Goal: Find specific page/section

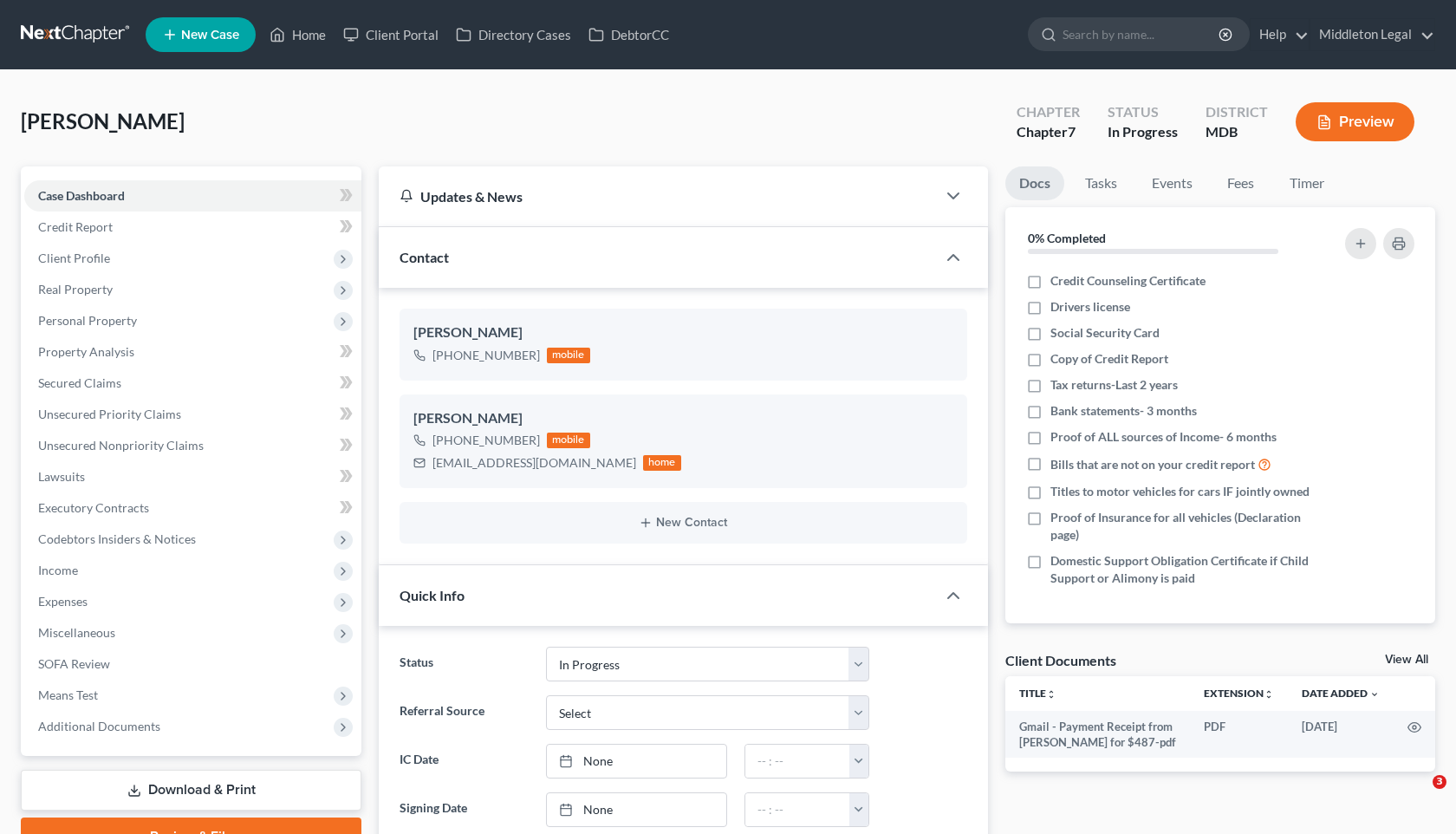
select select "4"
click at [1092, 34] on input "search" at bounding box center [1142, 34] width 158 height 32
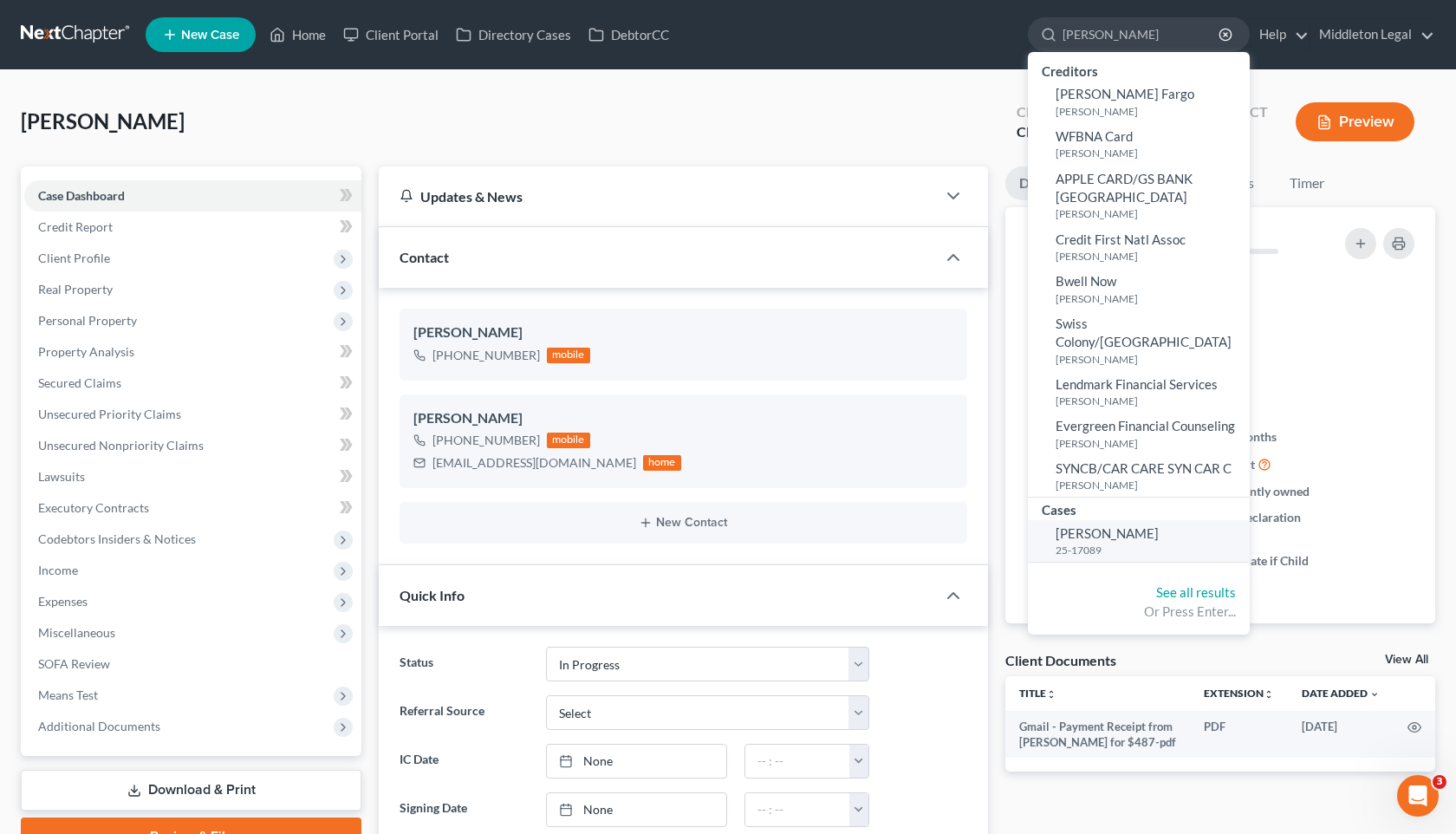
type input "[PERSON_NAME]"
click at [1102, 526] on span "[PERSON_NAME]" at bounding box center [1108, 533] width 103 height 15
select select "3"
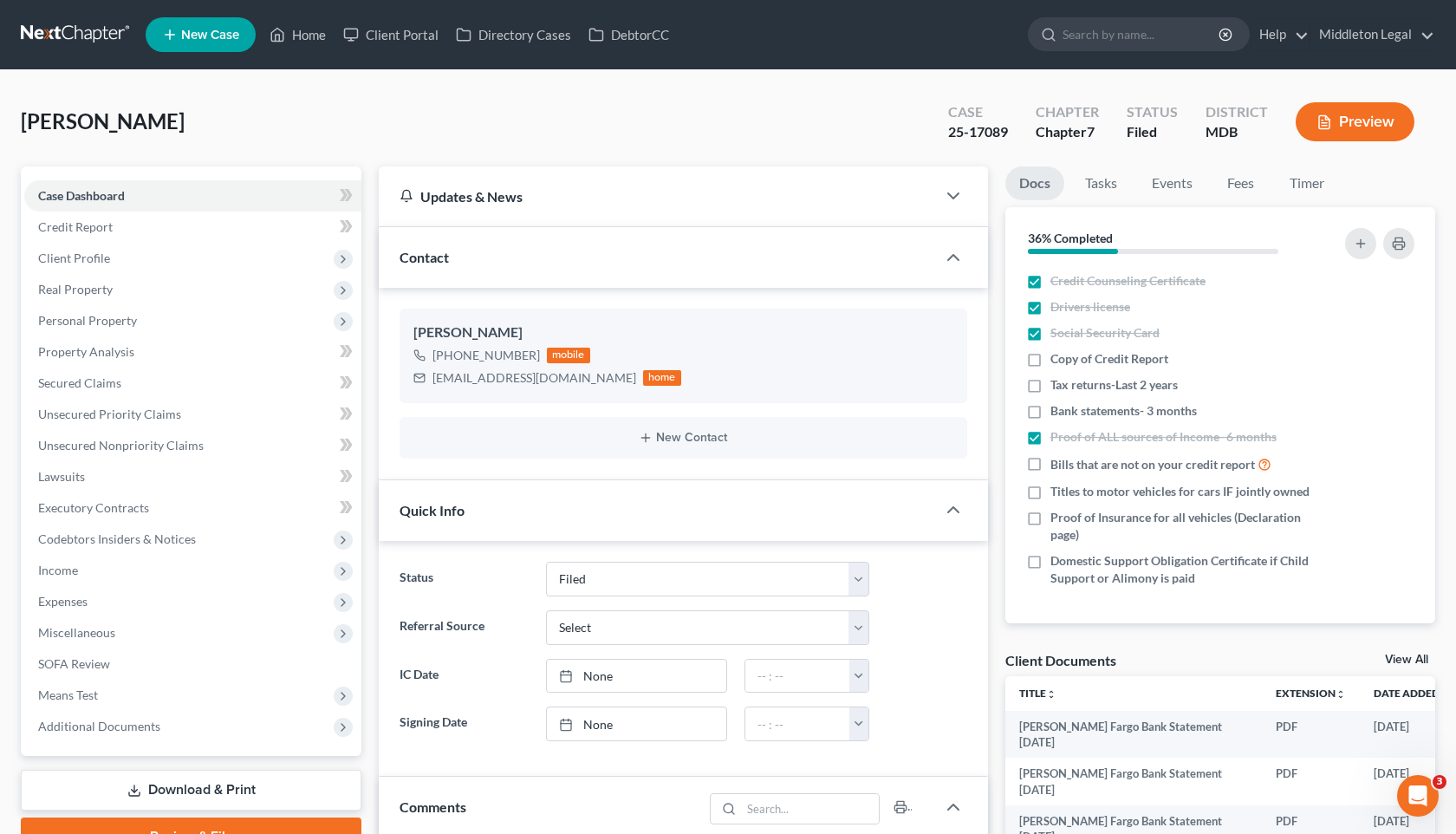
scroll to position [25, 0]
click at [140, 418] on span "Unsecured Priority Claims" at bounding box center [110, 413] width 143 height 14
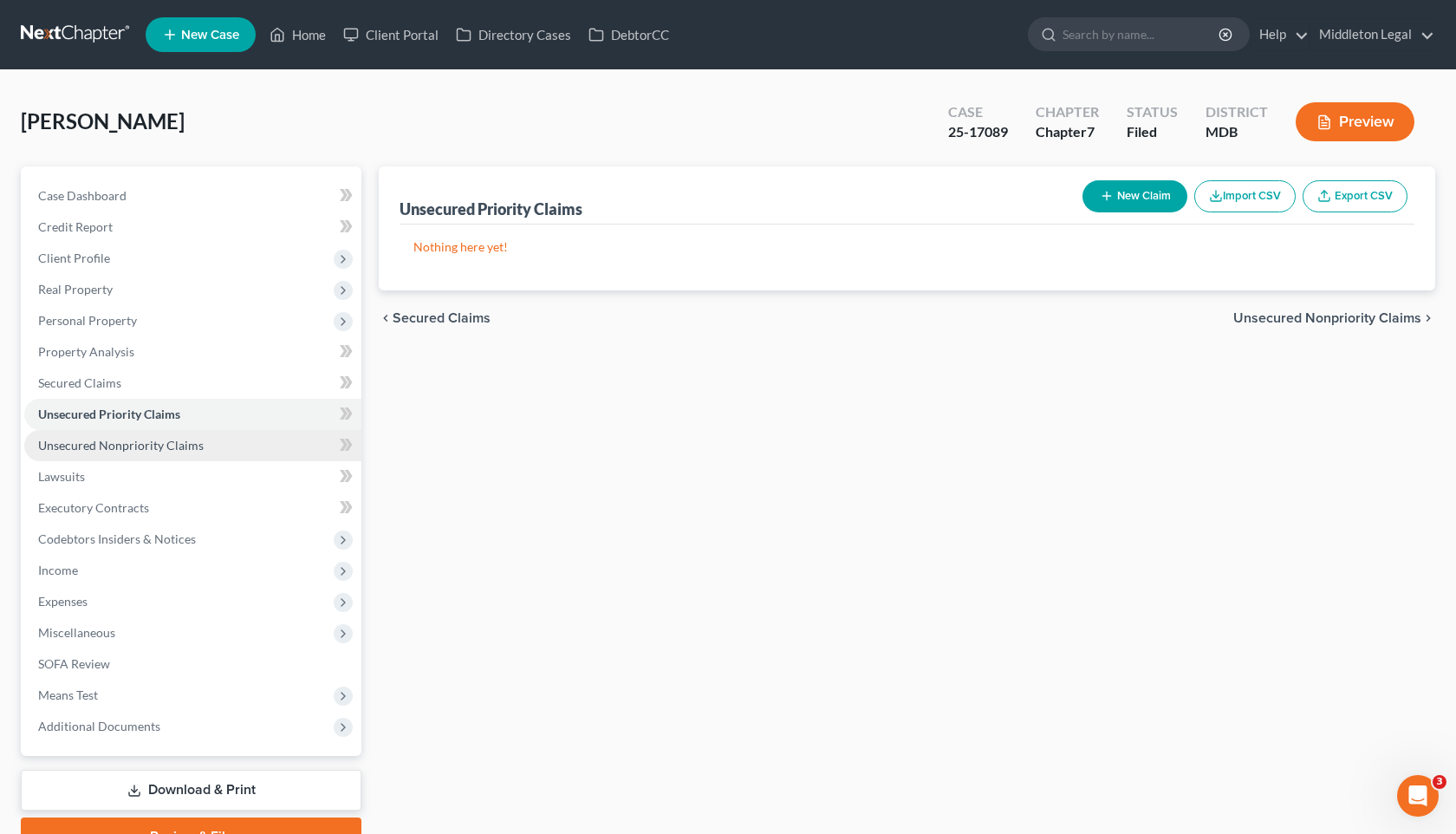
click at [146, 448] on span "Unsecured Nonpriority Claims" at bounding box center [121, 445] width 166 height 14
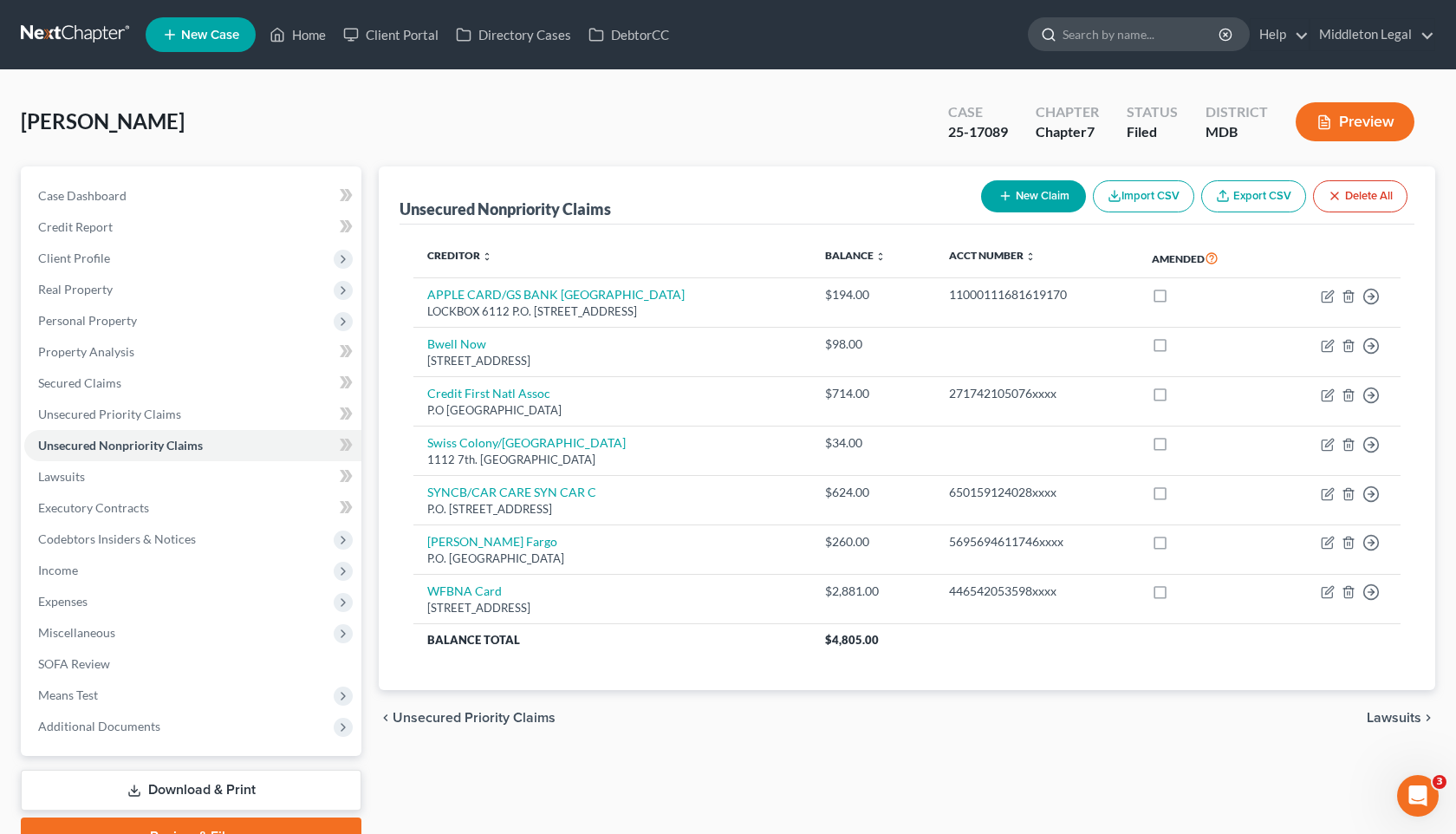
click at [1182, 20] on input "search" at bounding box center [1142, 34] width 158 height 32
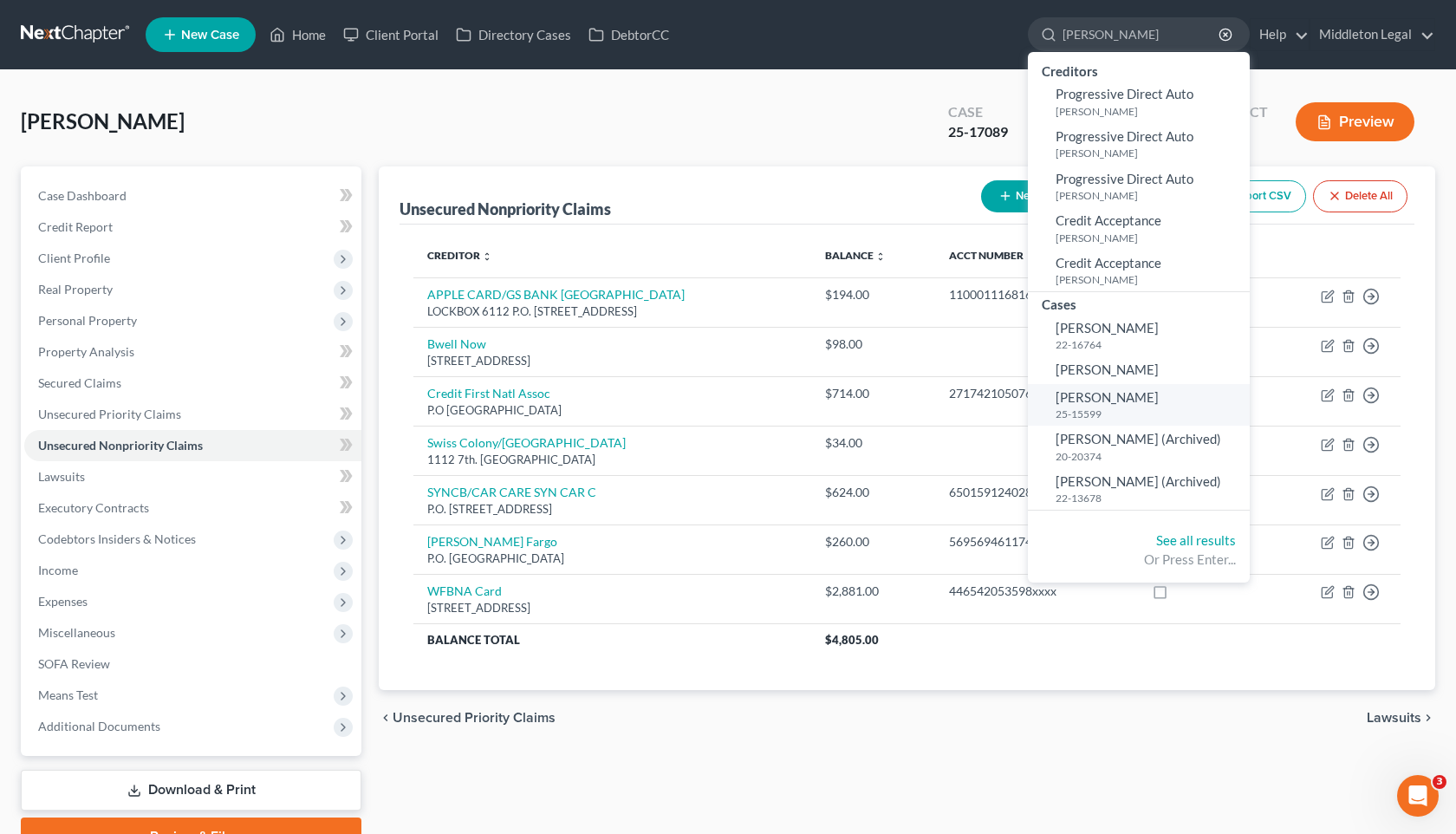
type input "[PERSON_NAME]"
click at [1113, 401] on span "[PERSON_NAME]" at bounding box center [1108, 397] width 103 height 15
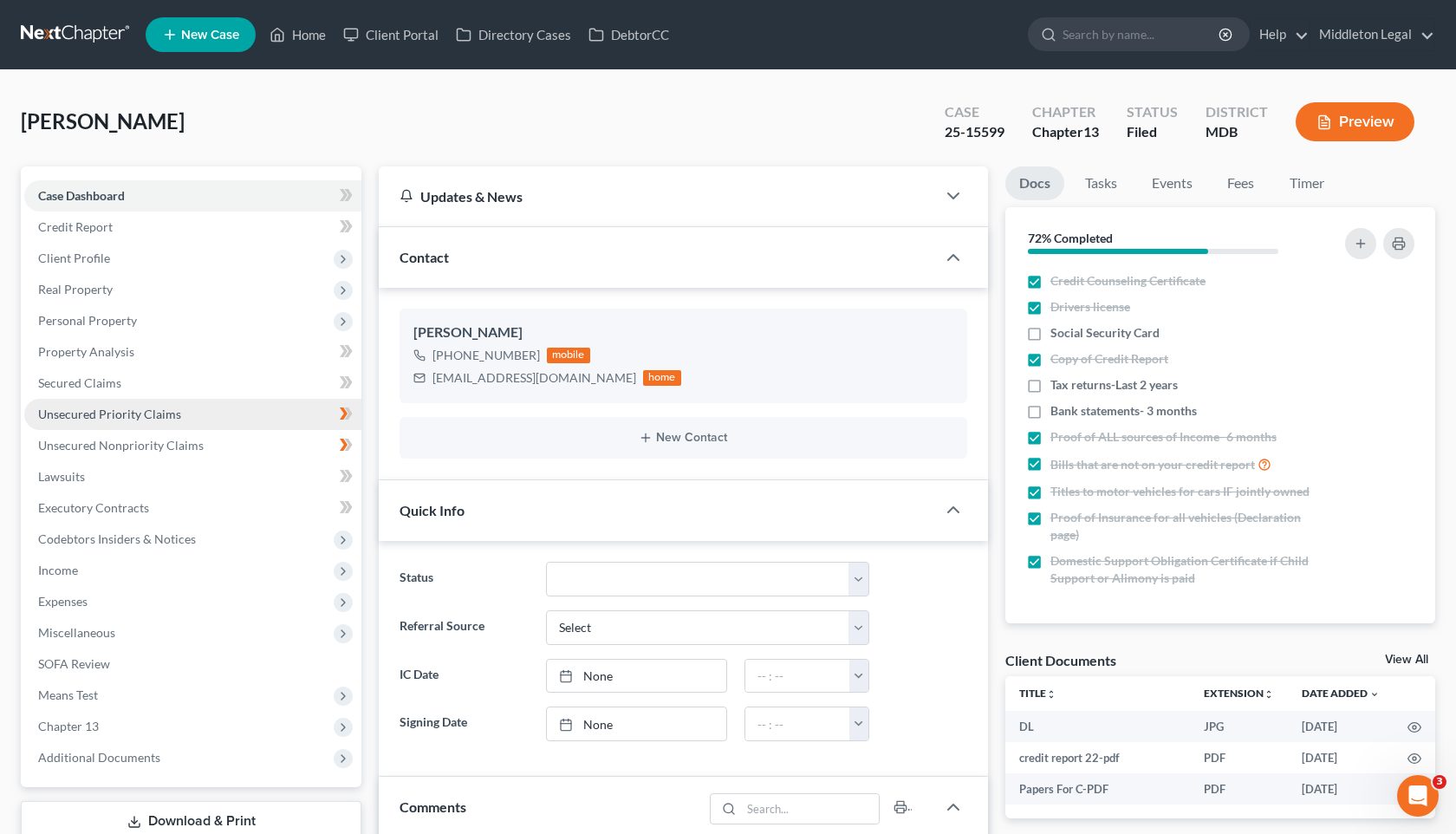
click at [148, 427] on link "Unsecured Priority Claims" at bounding box center [192, 414] width 337 height 31
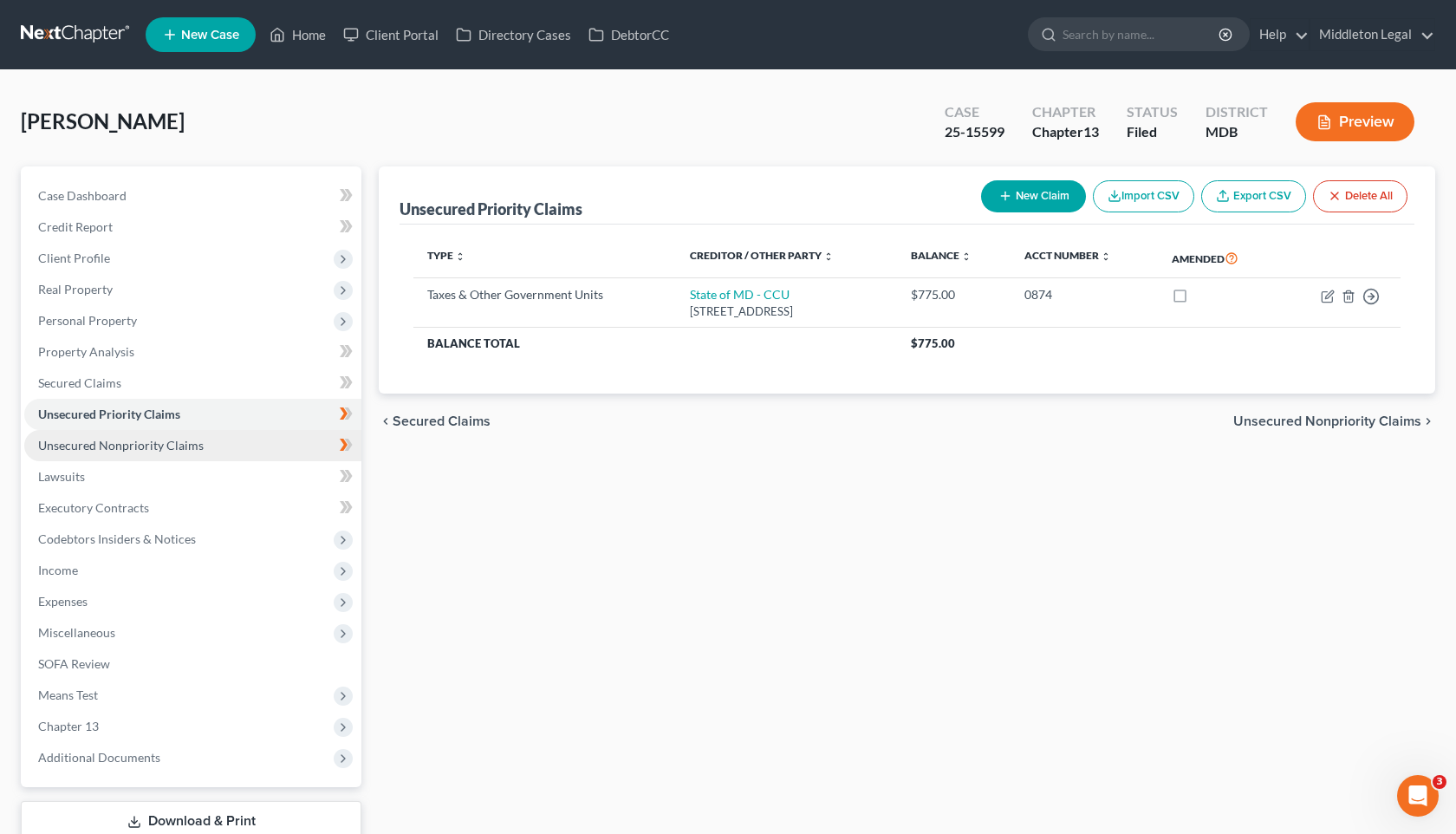
click at [138, 454] on link "Unsecured Nonpriority Claims" at bounding box center [192, 446] width 337 height 31
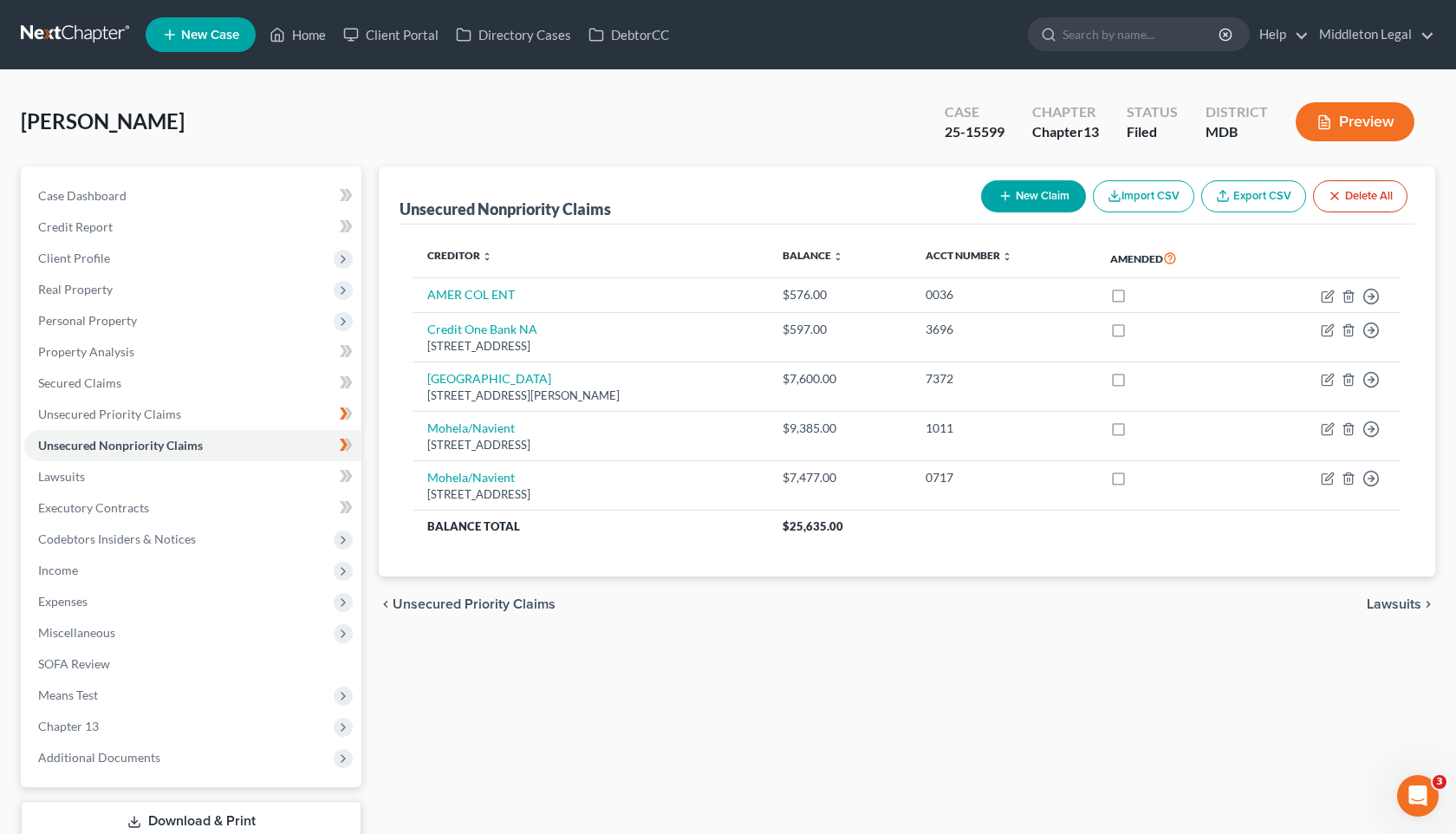
click at [943, 810] on div "Unsecured Nonpriority Claims New Claim Import CSV Export CSV Delete All Credito…" at bounding box center [907, 526] width 1074 height 720
